Goal: Find specific page/section: Find specific page/section

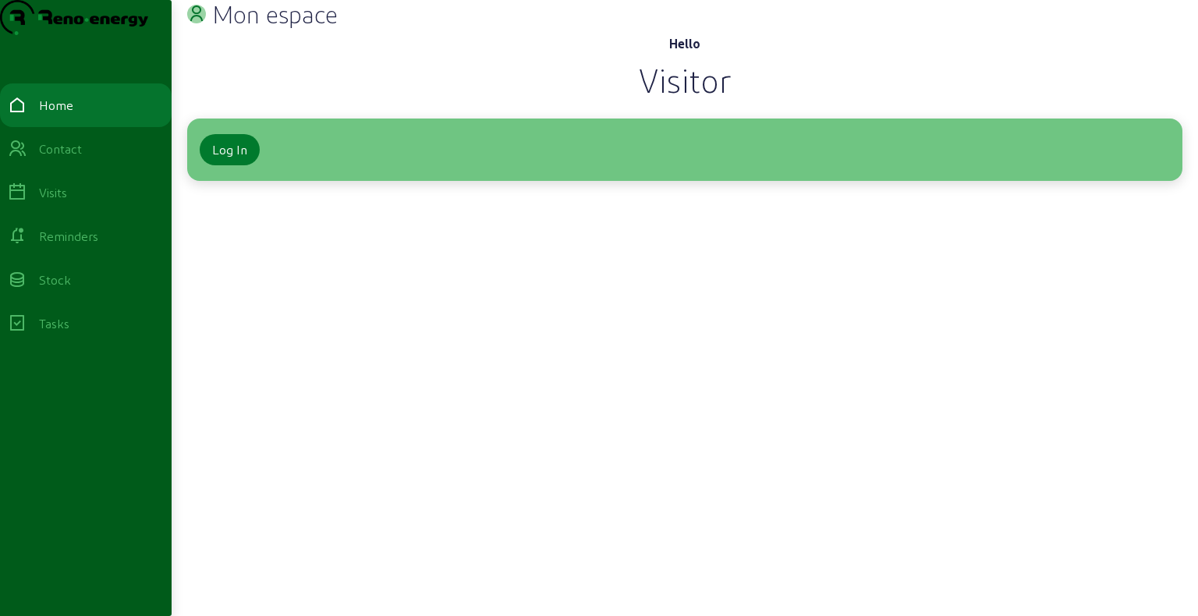
click at [257, 165] on button "Log In" at bounding box center [230, 149] width 60 height 31
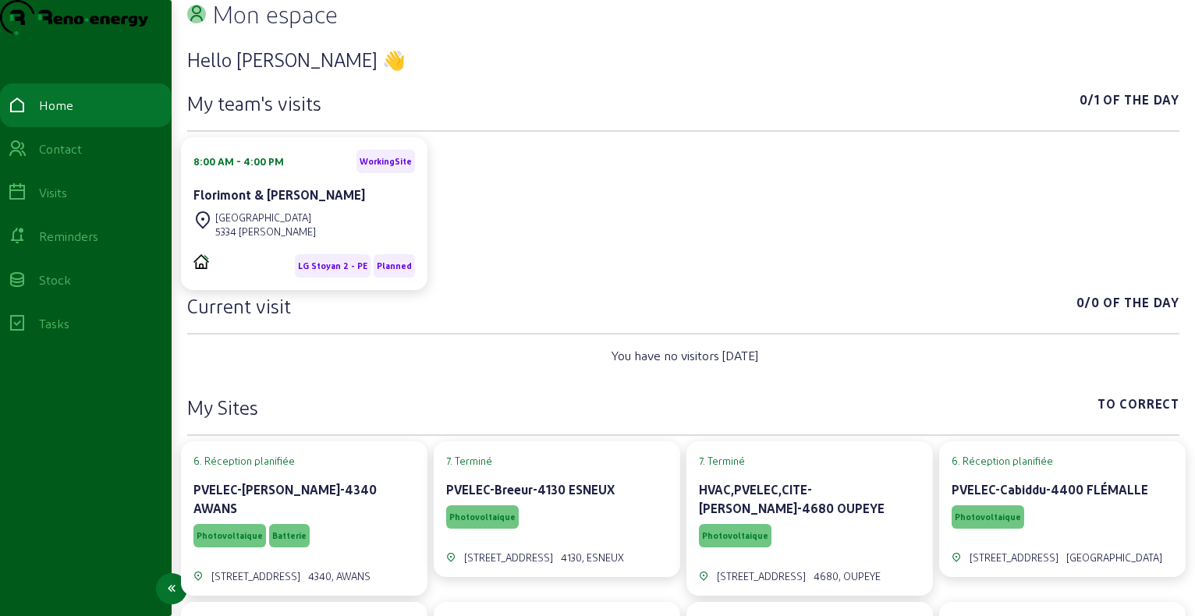
click at [67, 202] on div "Visits" at bounding box center [53, 192] width 28 height 19
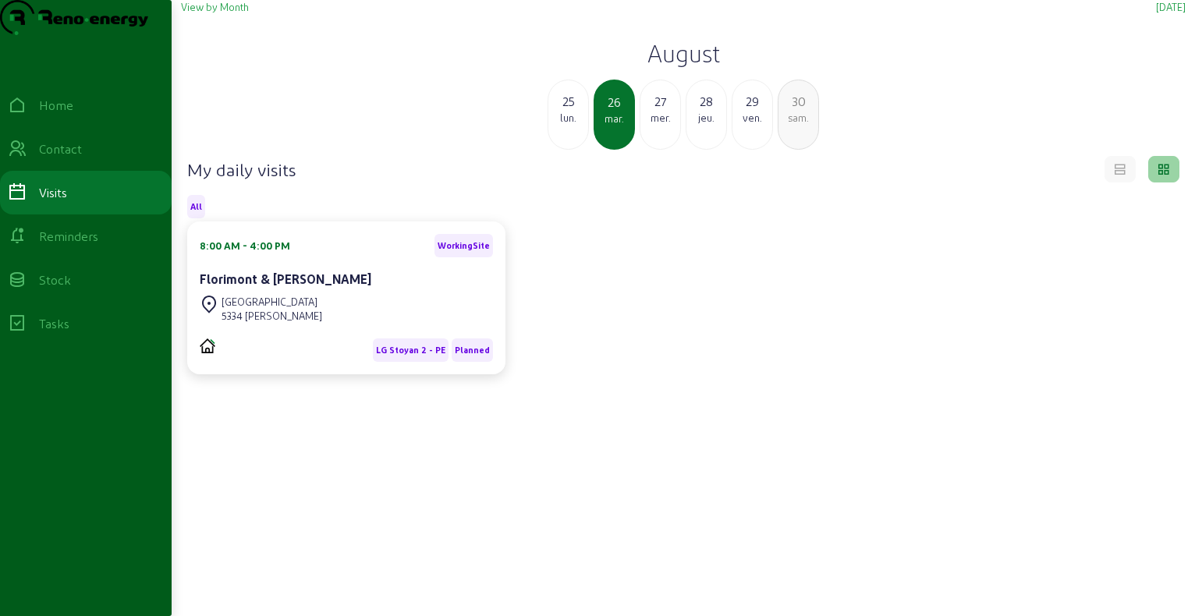
click at [696, 67] on h2 "August" at bounding box center [683, 53] width 1004 height 28
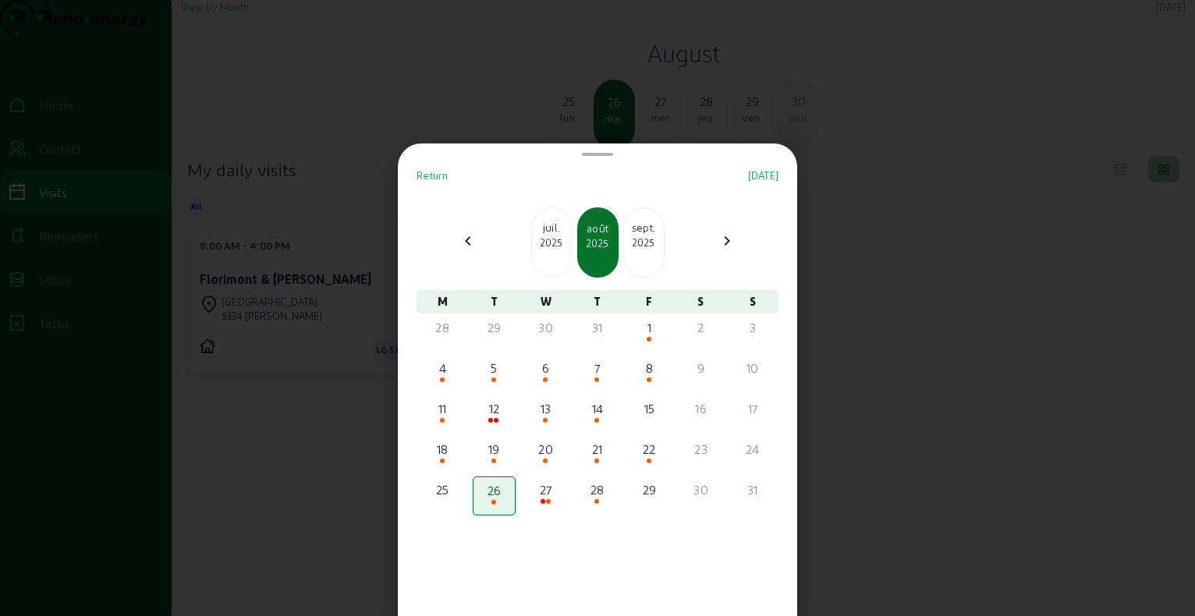
click at [983, 154] on div at bounding box center [597, 308] width 1195 height 616
